Goal: Task Accomplishment & Management: Complete application form

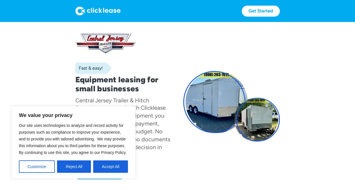
click at [196, 155] on div "Fast & easy! Equipment leasing for small businesses Central Jersey Trailer & Hi…" at bounding box center [177, 106] width 205 height 146
click at [79, 167] on button "Reject All" at bounding box center [74, 167] width 34 height 12
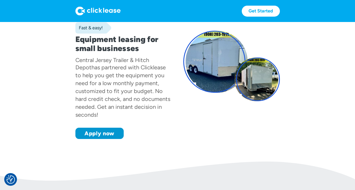
scroll to position [41, 0]
